Goal: Information Seeking & Learning: Learn about a topic

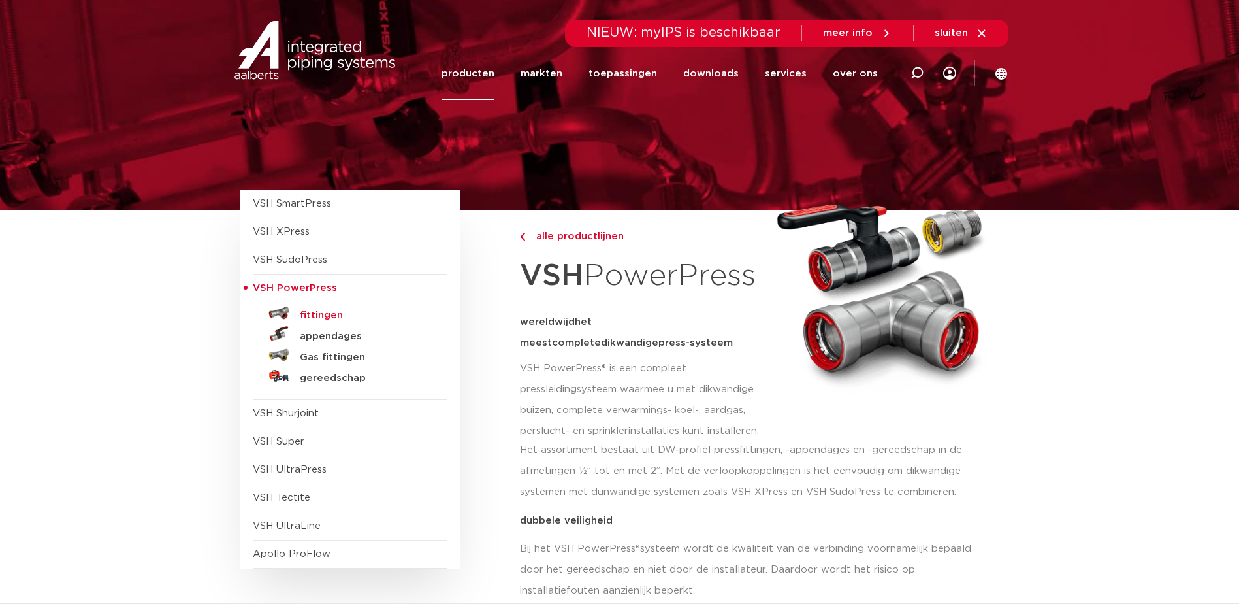
click at [328, 316] on h5 "fittingen" at bounding box center [364, 316] width 129 height 12
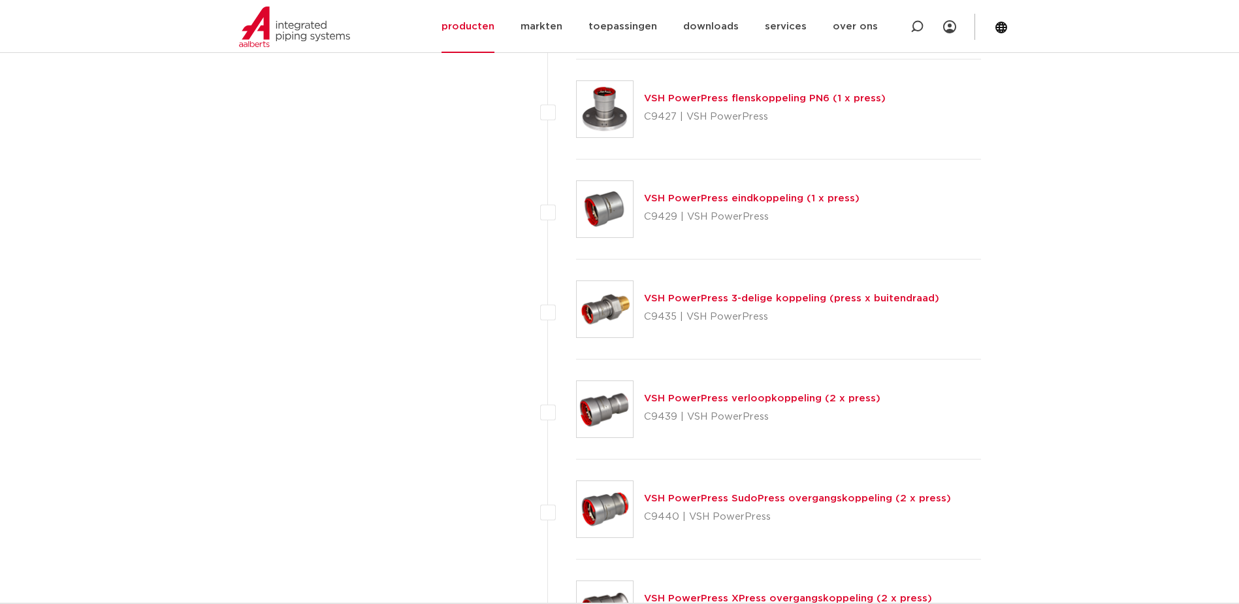
scroll to position [1502, 0]
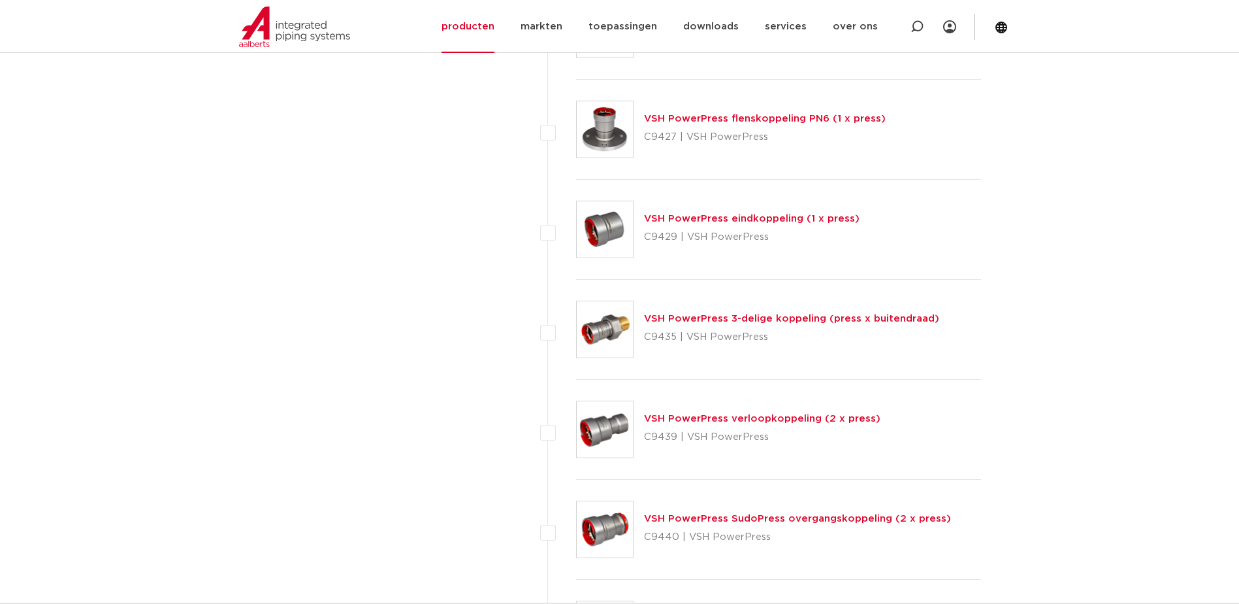
click at [709, 218] on link "VSH PowerPress eindkoppeling (1 x press)" at bounding box center [752, 219] width 216 height 10
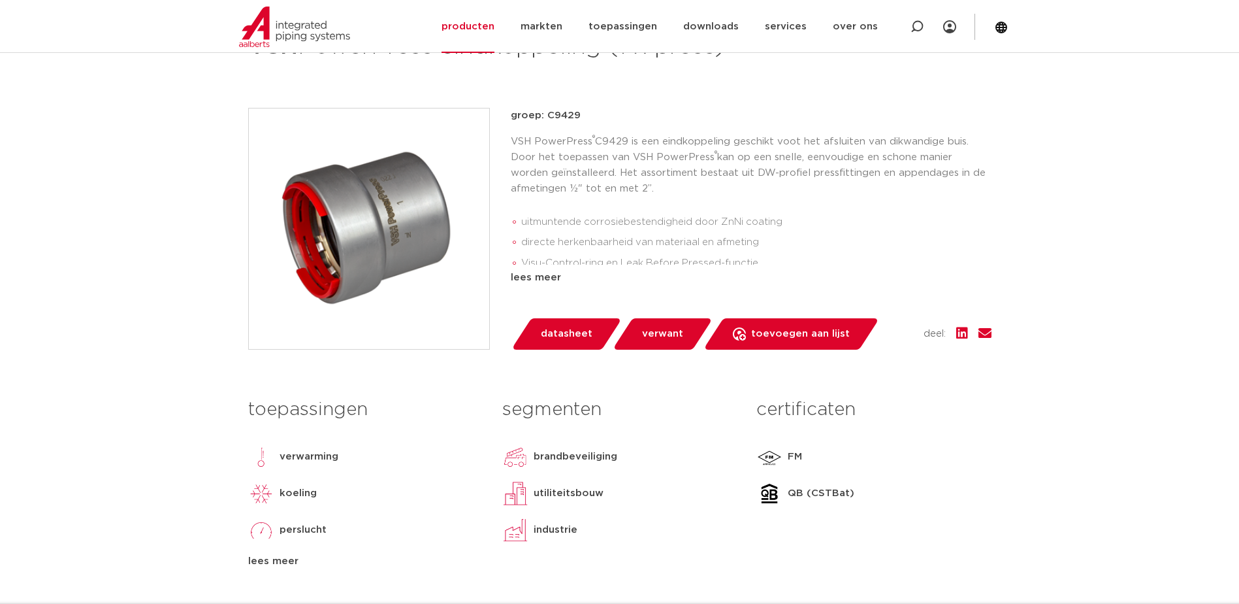
scroll to position [196, 0]
